Goal: Navigation & Orientation: Understand site structure

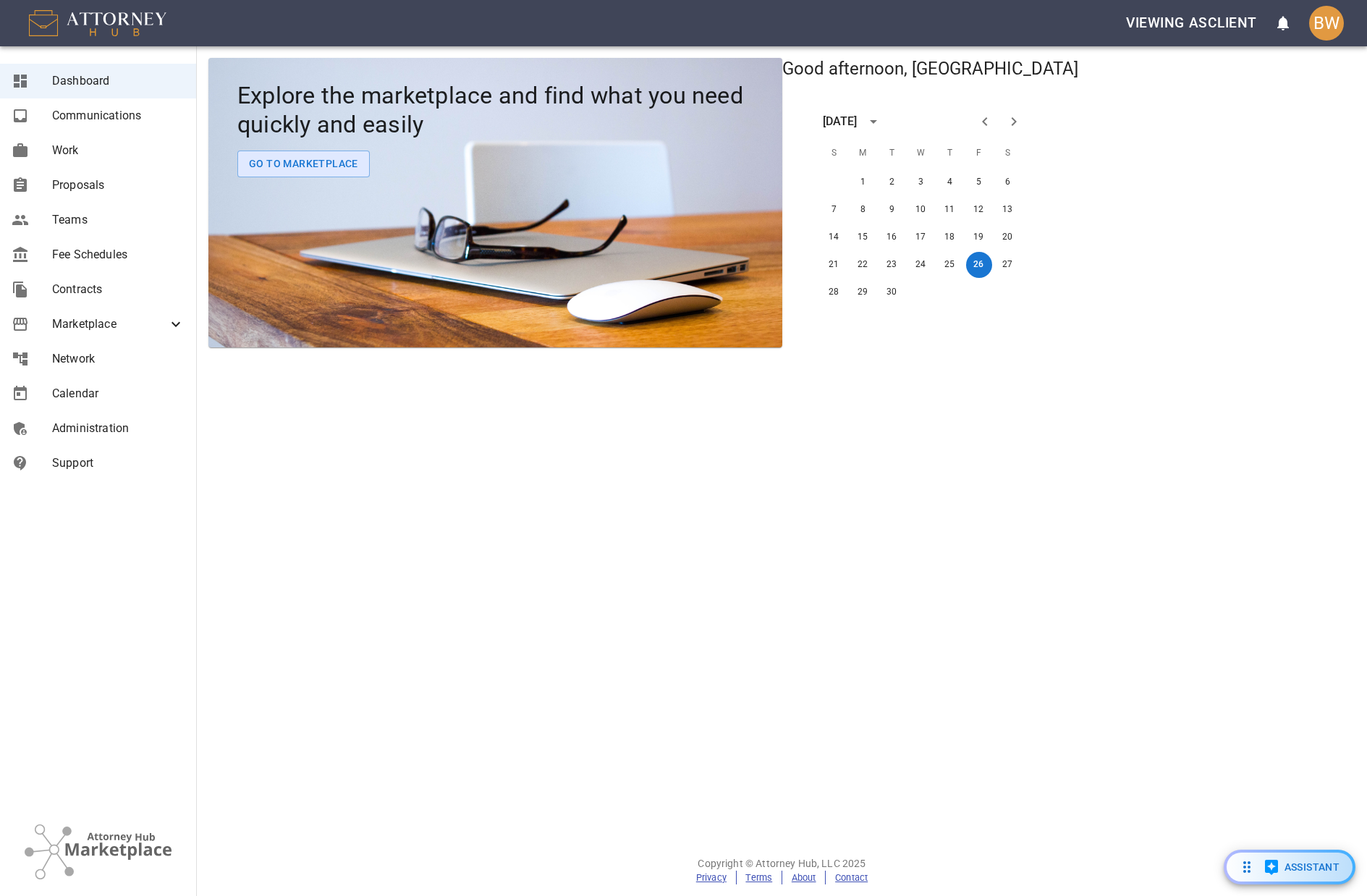
click at [64, 181] on span "Proposals" at bounding box center [118, 185] width 133 height 18
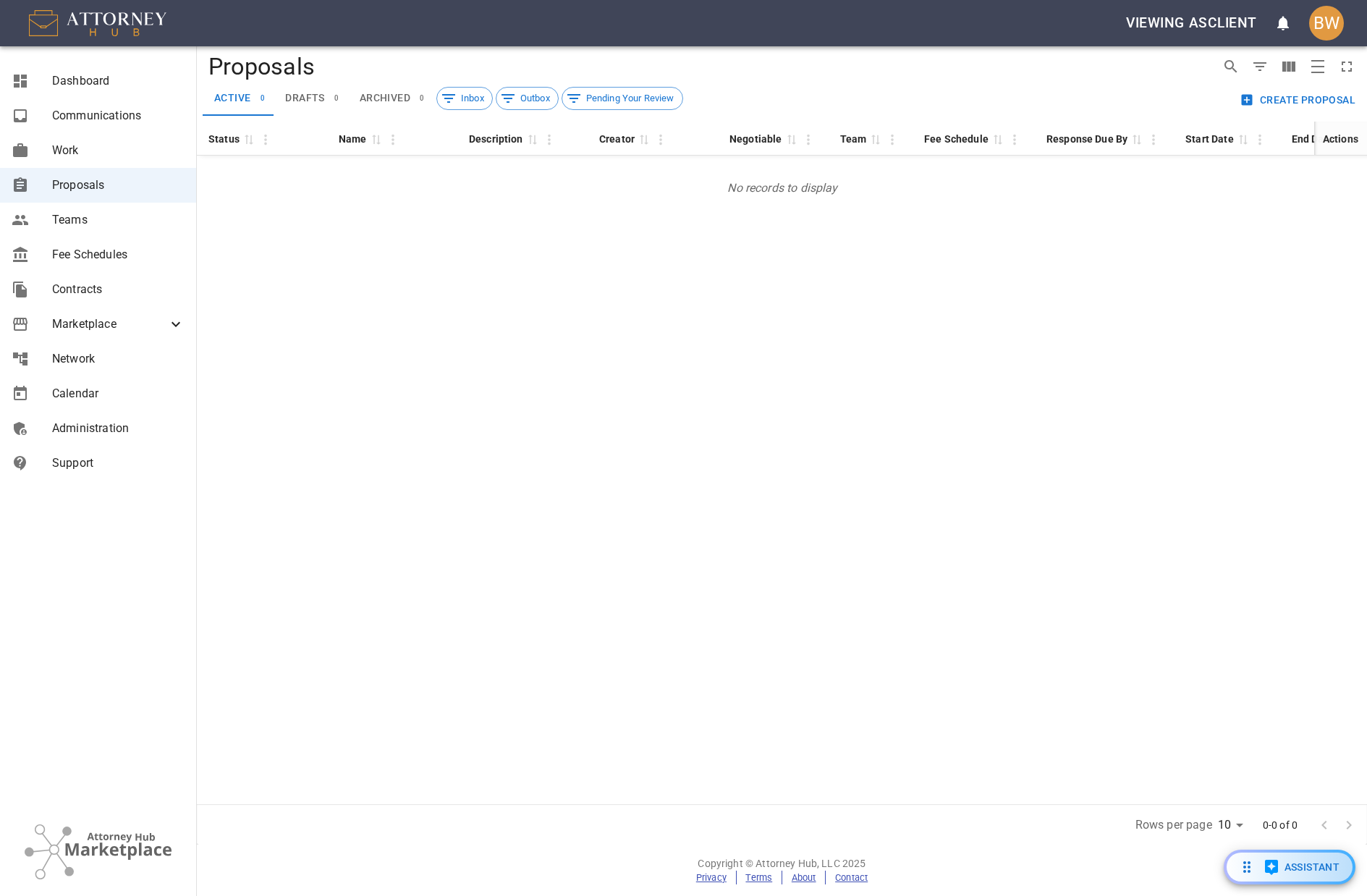
click at [96, 426] on span "Administration" at bounding box center [118, 428] width 133 height 18
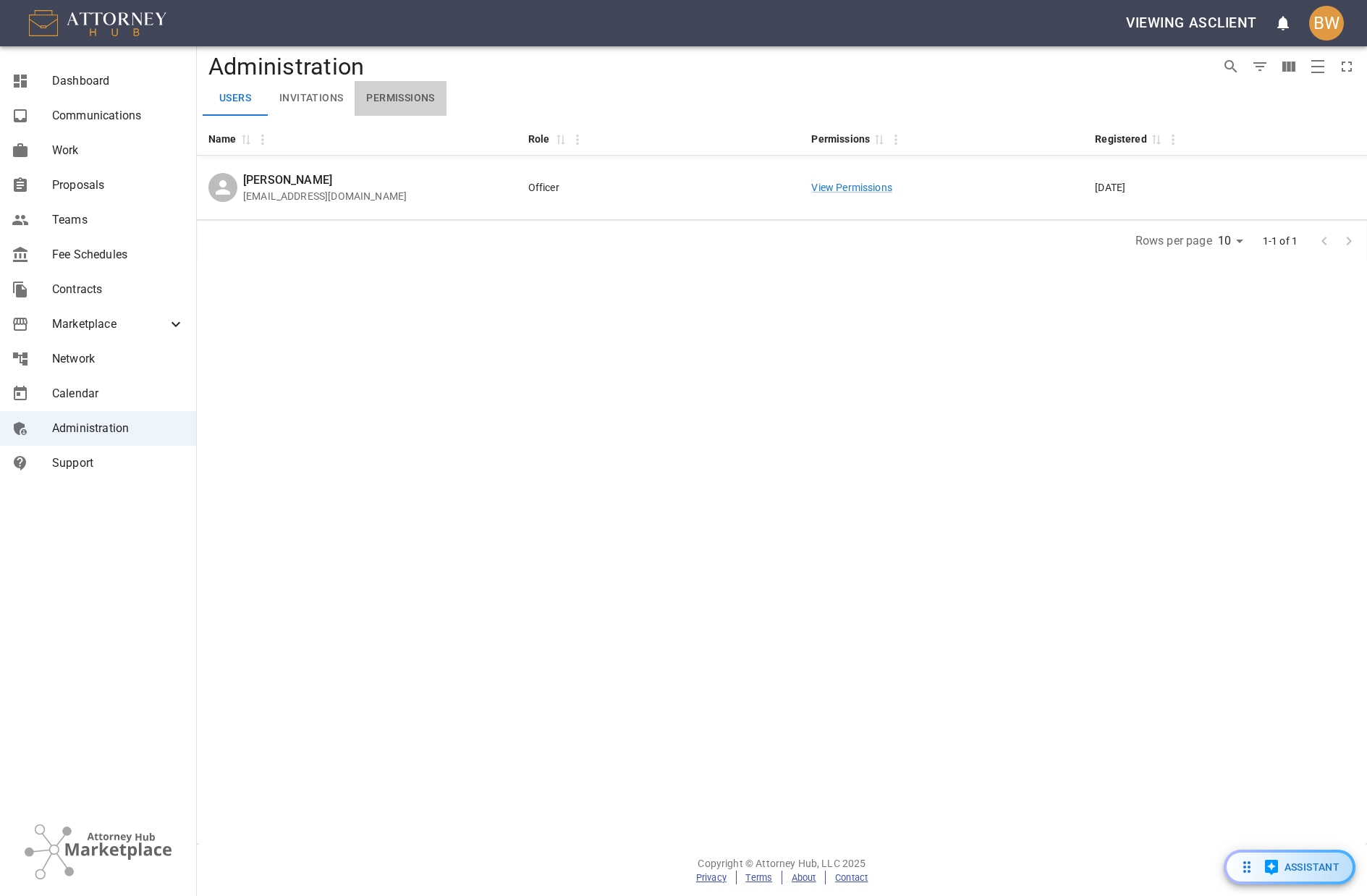
click at [390, 99] on button "Permissions" at bounding box center [400, 99] width 91 height 35
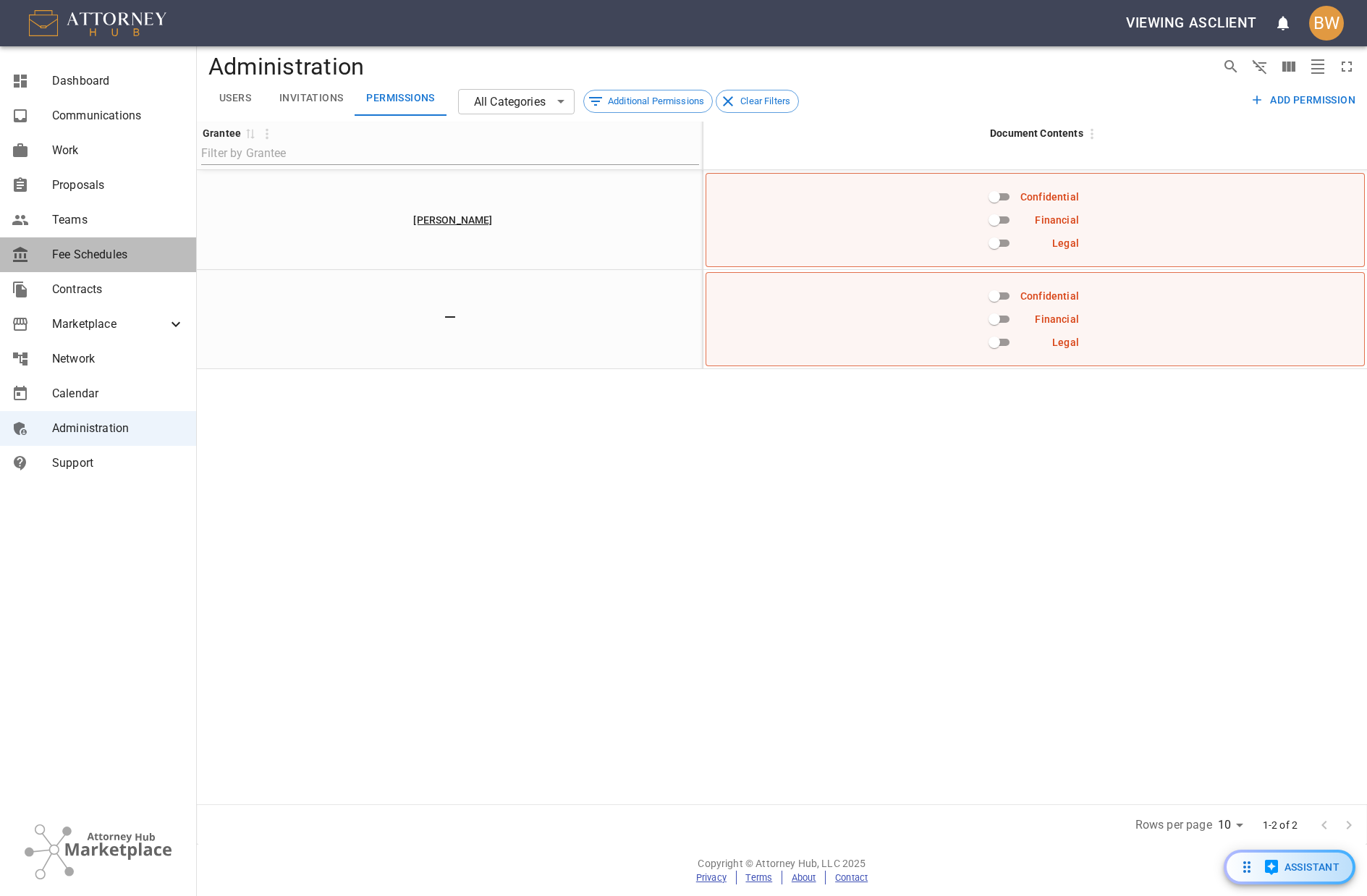
click at [93, 255] on span "Fee Schedules" at bounding box center [118, 255] width 133 height 18
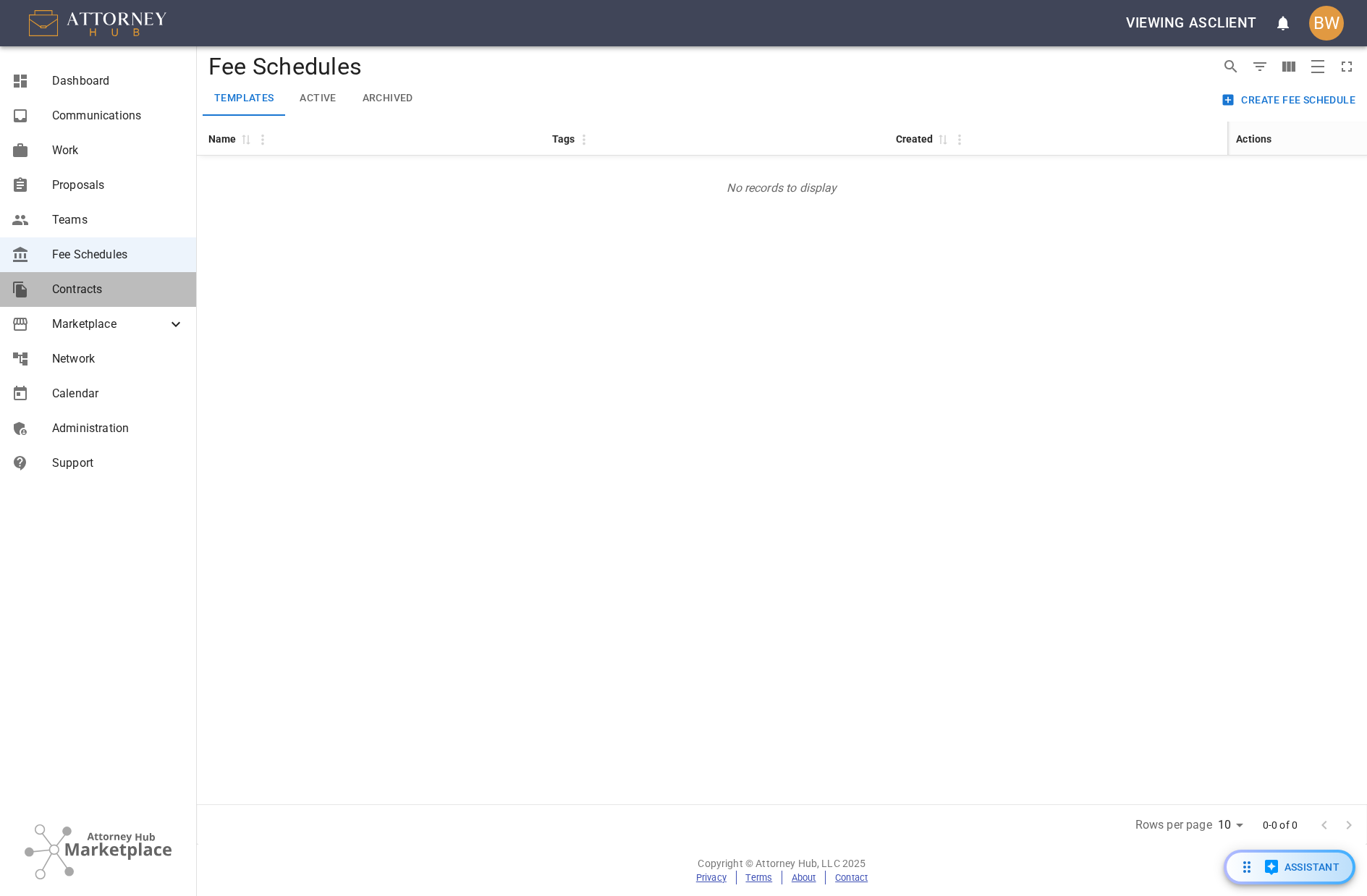
click at [100, 301] on link "Contracts" at bounding box center [98, 290] width 196 height 35
